Goal: Task Accomplishment & Management: Use online tool/utility

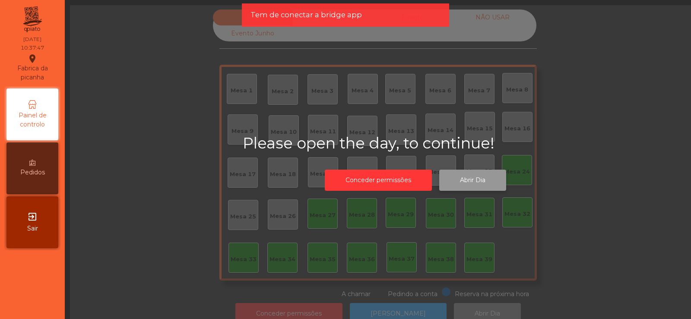
click at [478, 181] on button "Abrir Dia" at bounding box center [472, 180] width 67 height 21
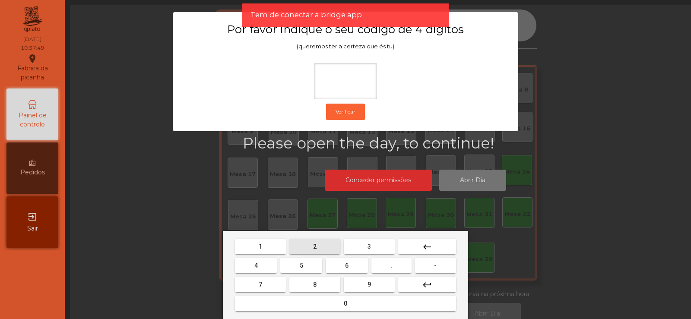
click at [315, 248] on span "2" at bounding box center [314, 246] width 3 height 7
click at [342, 267] on button "6" at bounding box center [347, 266] width 42 height 16
click at [275, 282] on button "7" at bounding box center [260, 285] width 51 height 16
click at [301, 267] on span "5" at bounding box center [301, 265] width 3 height 7
type input "****"
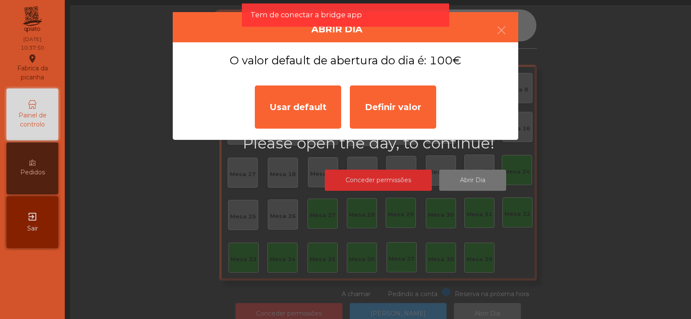
click at [473, 182] on ngb-modal-window "Abrir Dia O valor default de abertura do dia é: 100€ Usar default Definir valor" at bounding box center [345, 159] width 657 height 319
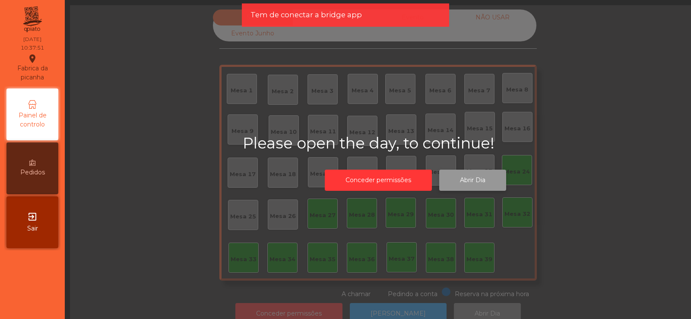
click at [464, 181] on button "Abrir Dia" at bounding box center [472, 180] width 67 height 21
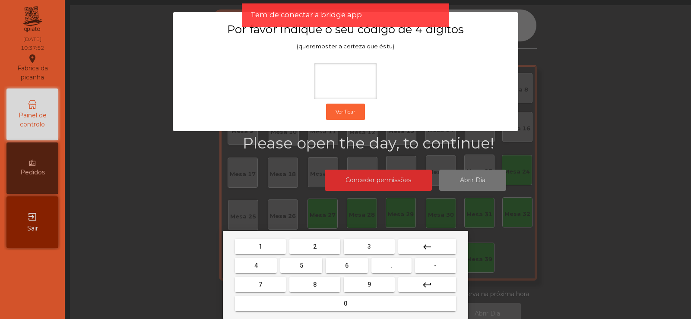
click at [315, 246] on span "2" at bounding box center [314, 246] width 3 height 7
click at [342, 269] on button "6" at bounding box center [347, 266] width 42 height 16
click at [277, 283] on button "7" at bounding box center [260, 285] width 51 height 16
click at [302, 268] on span "5" at bounding box center [301, 265] width 3 height 7
type input "****"
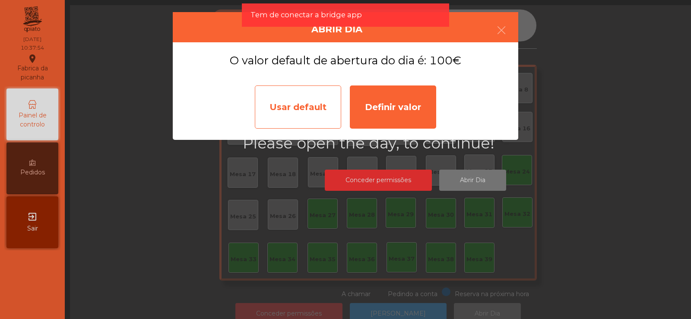
click at [325, 112] on div "Usar default" at bounding box center [298, 107] width 86 height 43
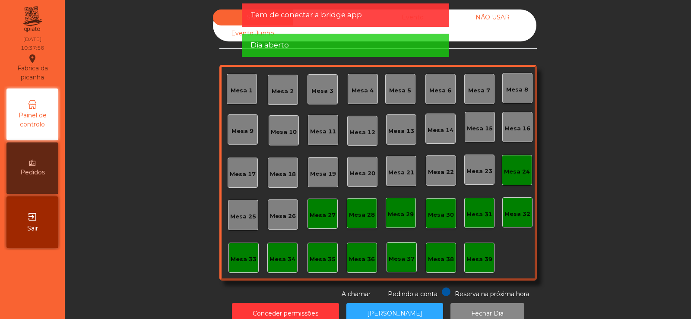
click at [506, 174] on div "Mesa 24" at bounding box center [517, 172] width 26 height 9
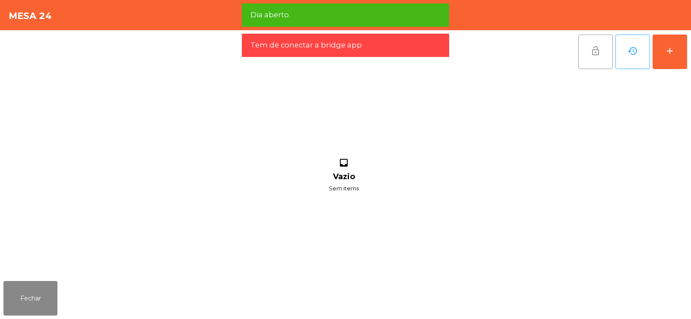
click at [591, 54] on span "lock_open" at bounding box center [596, 51] width 10 height 10
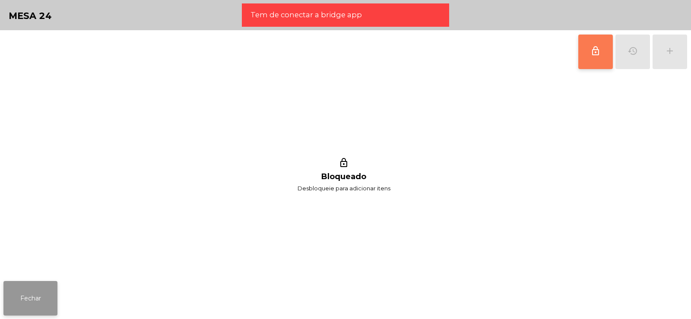
click at [38, 296] on button "Fechar" at bounding box center [30, 298] width 54 height 35
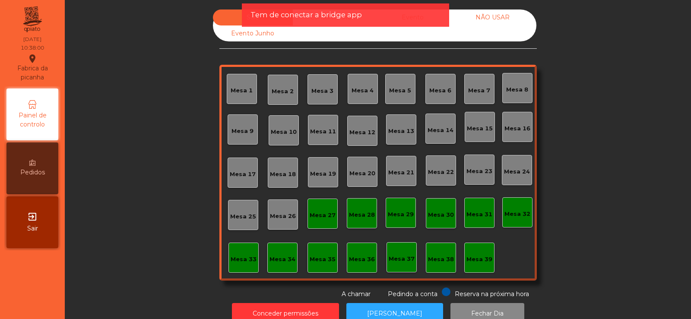
click at [321, 224] on div "Mesa 27" at bounding box center [323, 214] width 30 height 30
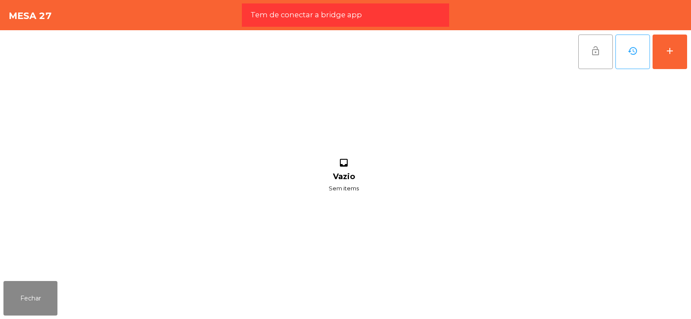
click at [604, 46] on button "lock_open" at bounding box center [596, 52] width 35 height 35
click at [42, 294] on button "Fechar" at bounding box center [30, 298] width 54 height 35
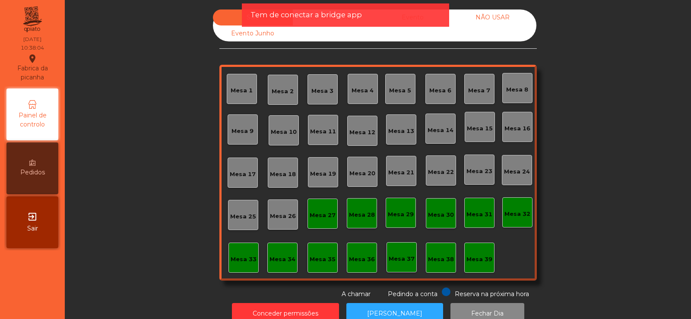
click at [329, 222] on div "Mesa 27" at bounding box center [323, 214] width 30 height 30
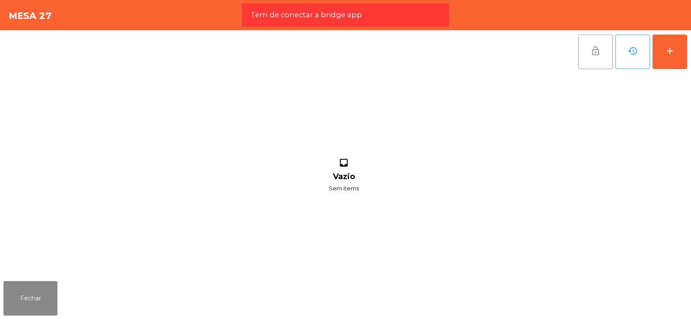
click at [595, 56] on span "lock_open" at bounding box center [596, 51] width 10 height 10
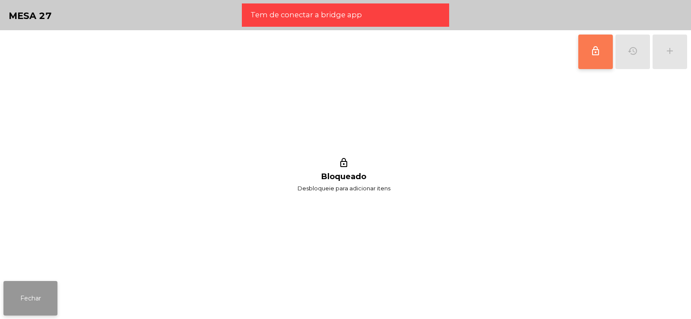
click at [49, 300] on button "Fechar" at bounding box center [30, 298] width 54 height 35
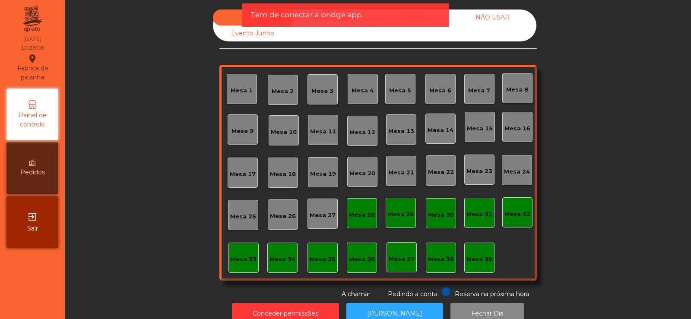
click at [498, 19] on div "NÃO USAR" at bounding box center [493, 18] width 80 height 16
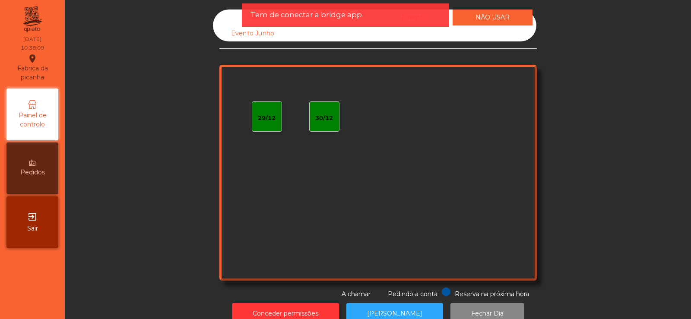
click at [247, 34] on div "Evento Junho" at bounding box center [253, 33] width 80 height 16
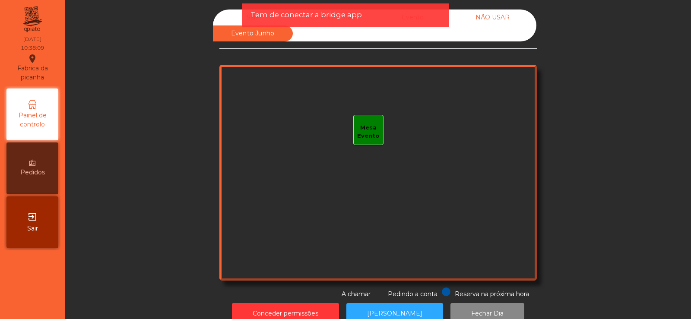
click at [233, 19] on div "Sala" at bounding box center [253, 18] width 80 height 16
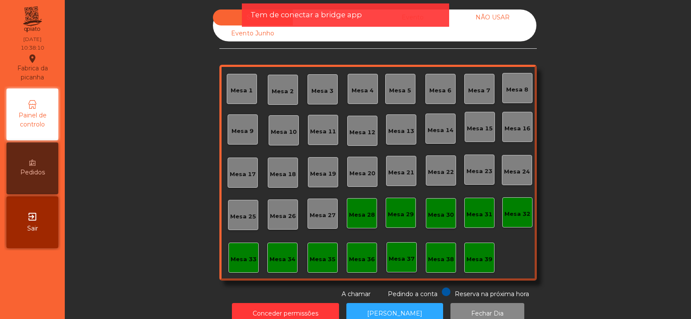
scroll to position [21, 0]
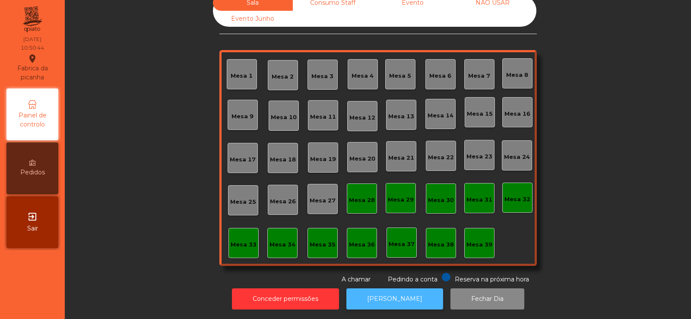
click at [381, 291] on button "[PERSON_NAME]" at bounding box center [394, 299] width 97 height 21
click at [401, 244] on div "Mesa 37" at bounding box center [402, 243] width 30 height 30
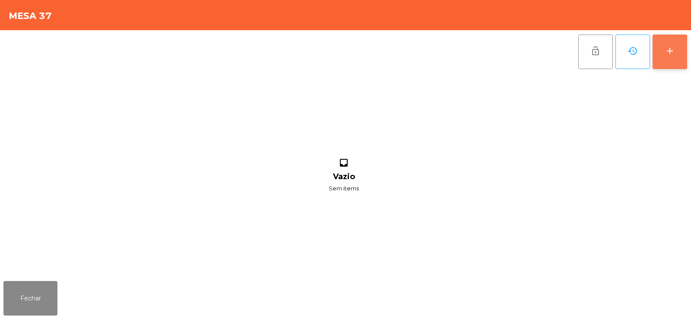
click at [664, 57] on button "add" at bounding box center [670, 52] width 35 height 35
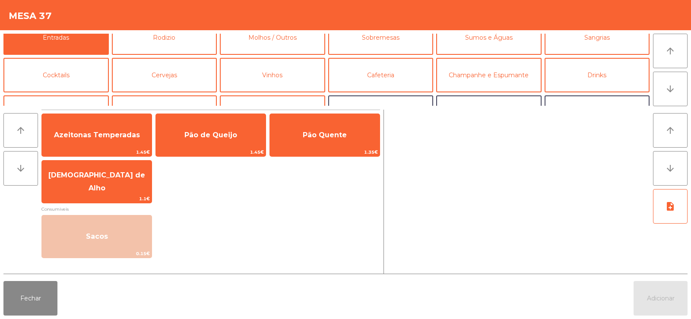
scroll to position [13, 0]
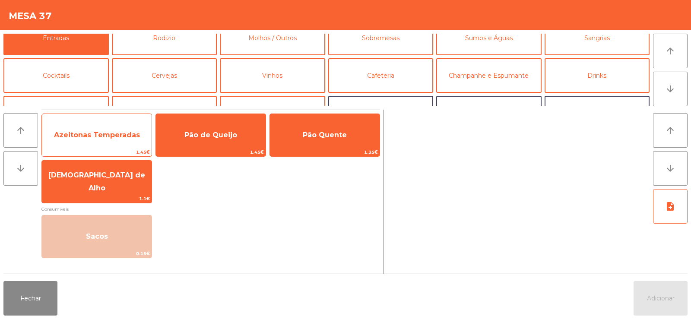
click at [98, 138] on span "Azeitonas Temperadas" at bounding box center [97, 135] width 86 height 8
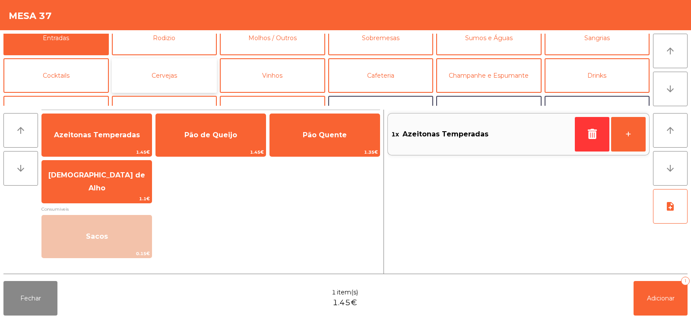
click at [159, 70] on button "Cervejas" at bounding box center [164, 75] width 105 height 35
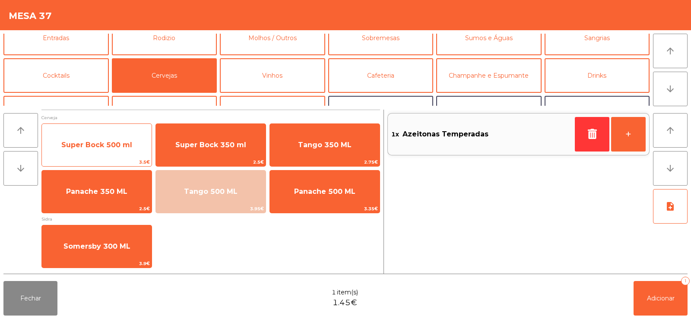
click at [124, 154] on span "Super Bock 500 ml" at bounding box center [97, 145] width 110 height 23
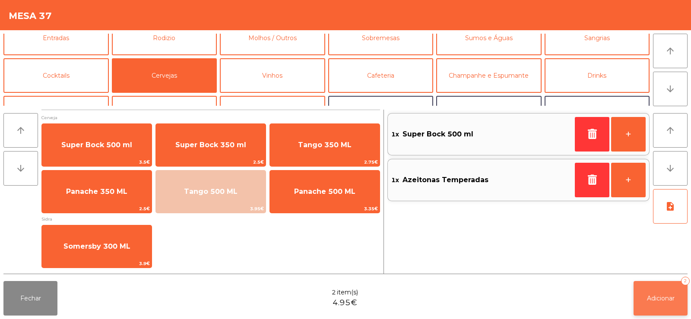
click at [662, 299] on span "Adicionar" at bounding box center [661, 299] width 28 height 8
